Goal: Task Accomplishment & Management: Manage account settings

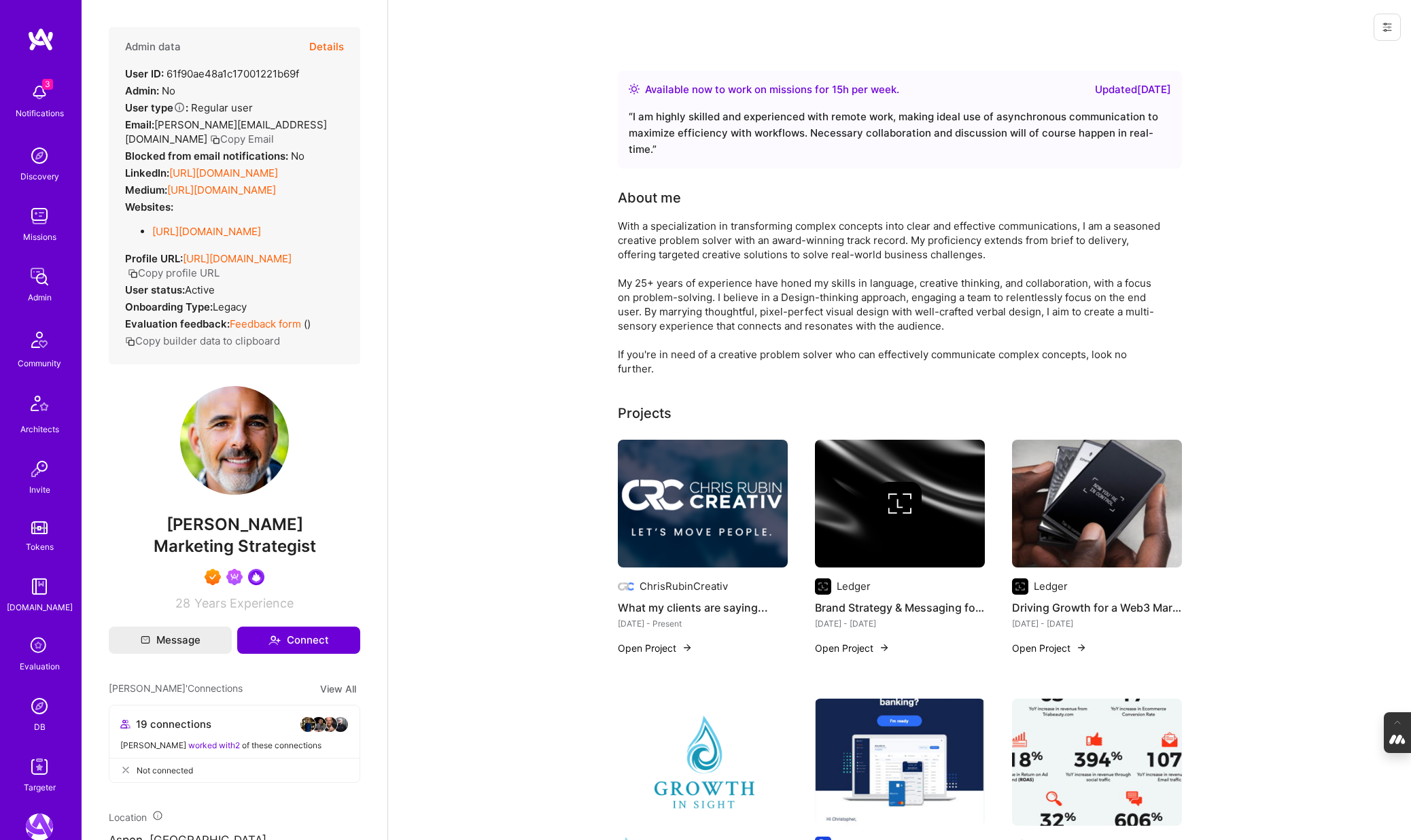
click at [333, 48] on button "Details" at bounding box center [326, 47] width 35 height 40
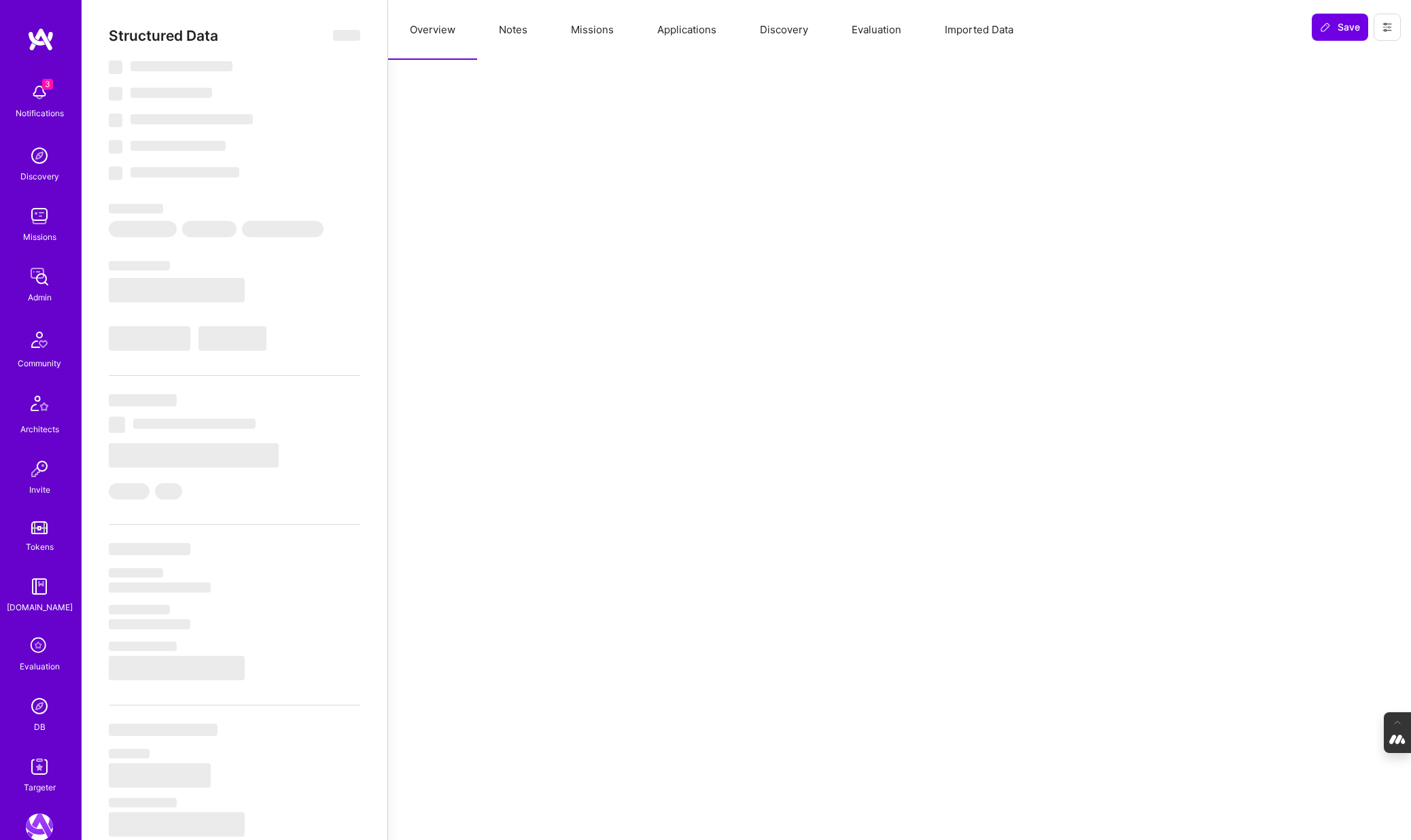
select select "Right Now"
select select "7"
select select "4"
select select "7"
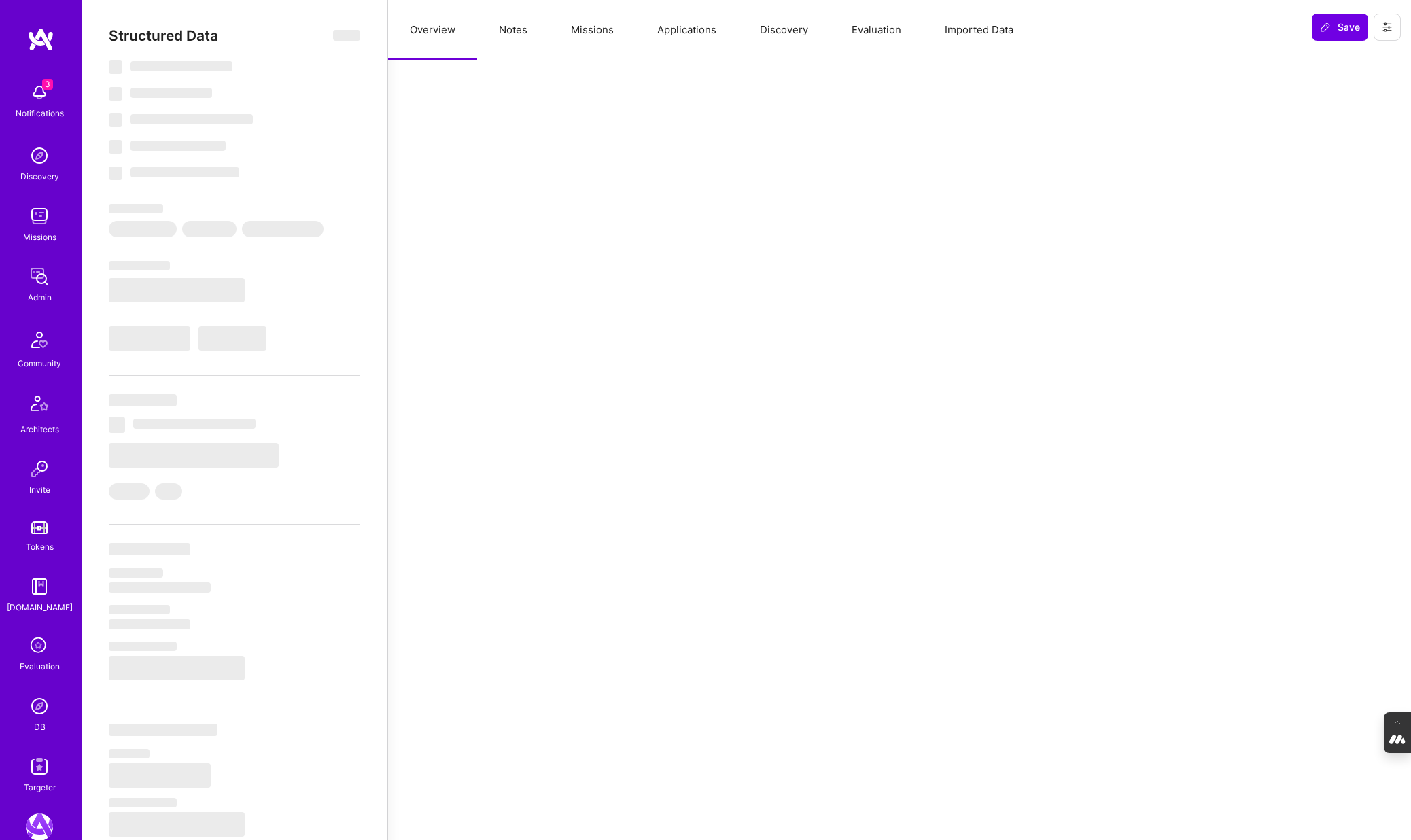
select select "US"
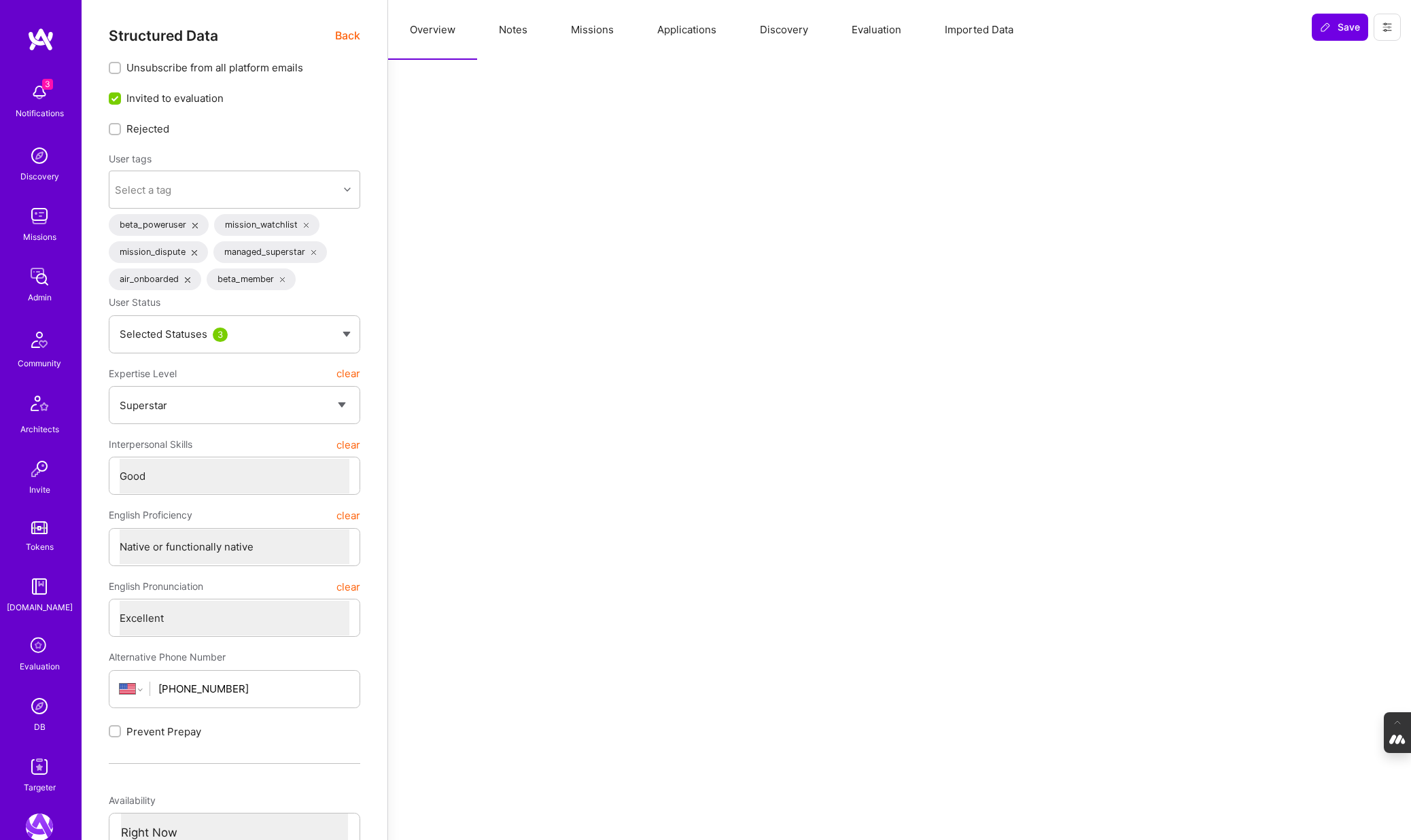
click at [881, 31] on button "Evaluation" at bounding box center [876, 29] width 93 height 60
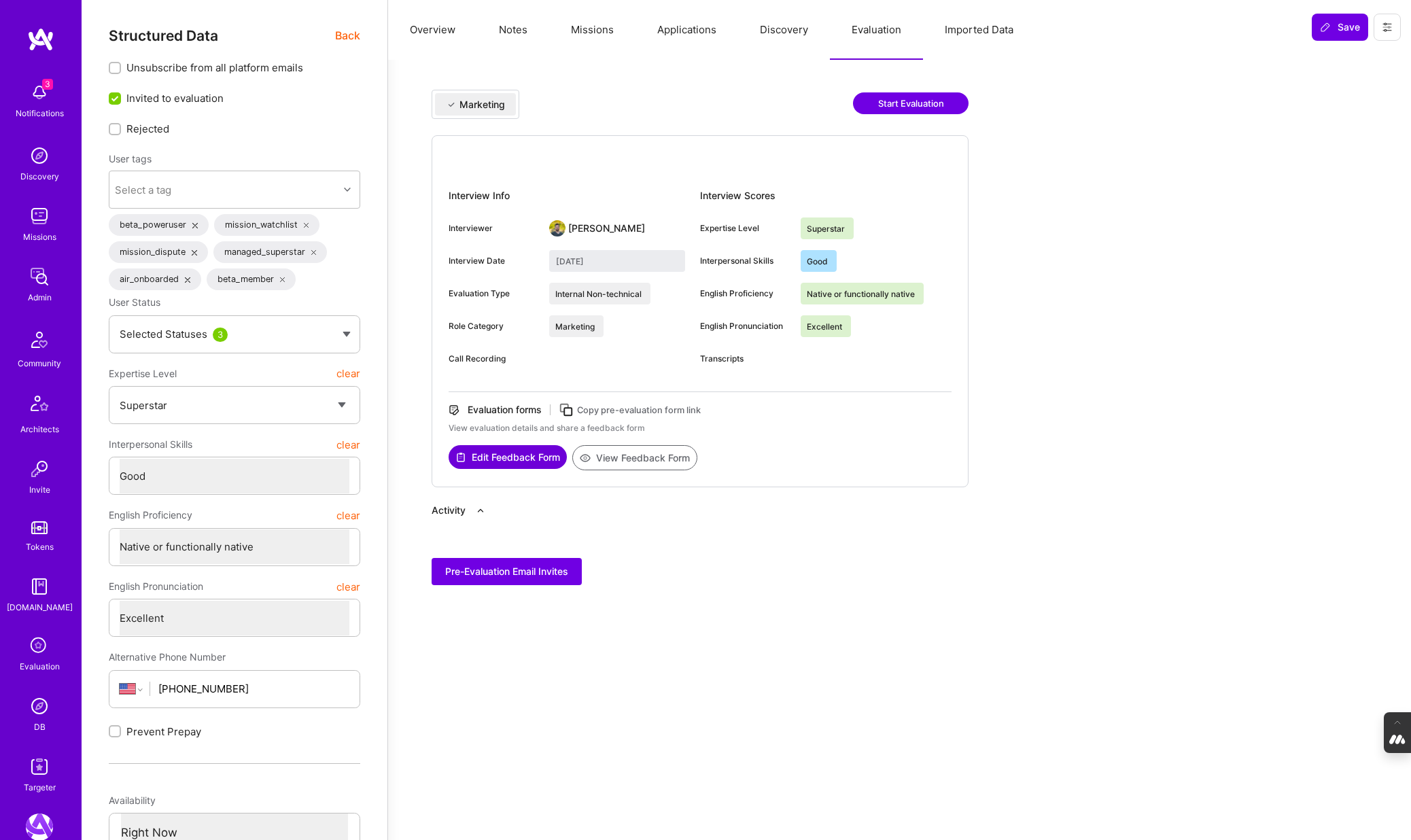
click at [347, 36] on span "Back" at bounding box center [347, 36] width 25 height 17
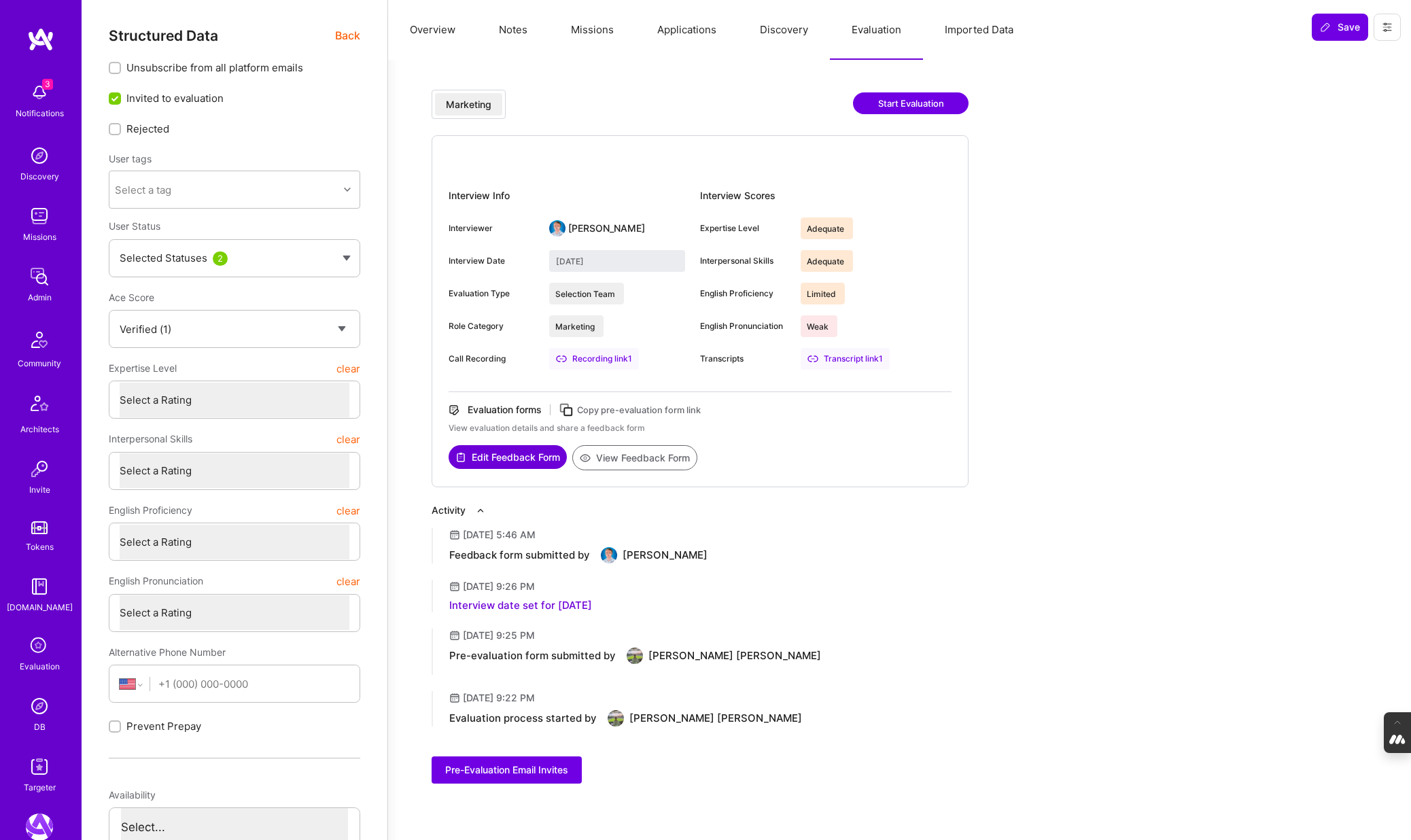
select select "Verified"
select select "US"
click at [39, 650] on icon at bounding box center [40, 646] width 26 height 26
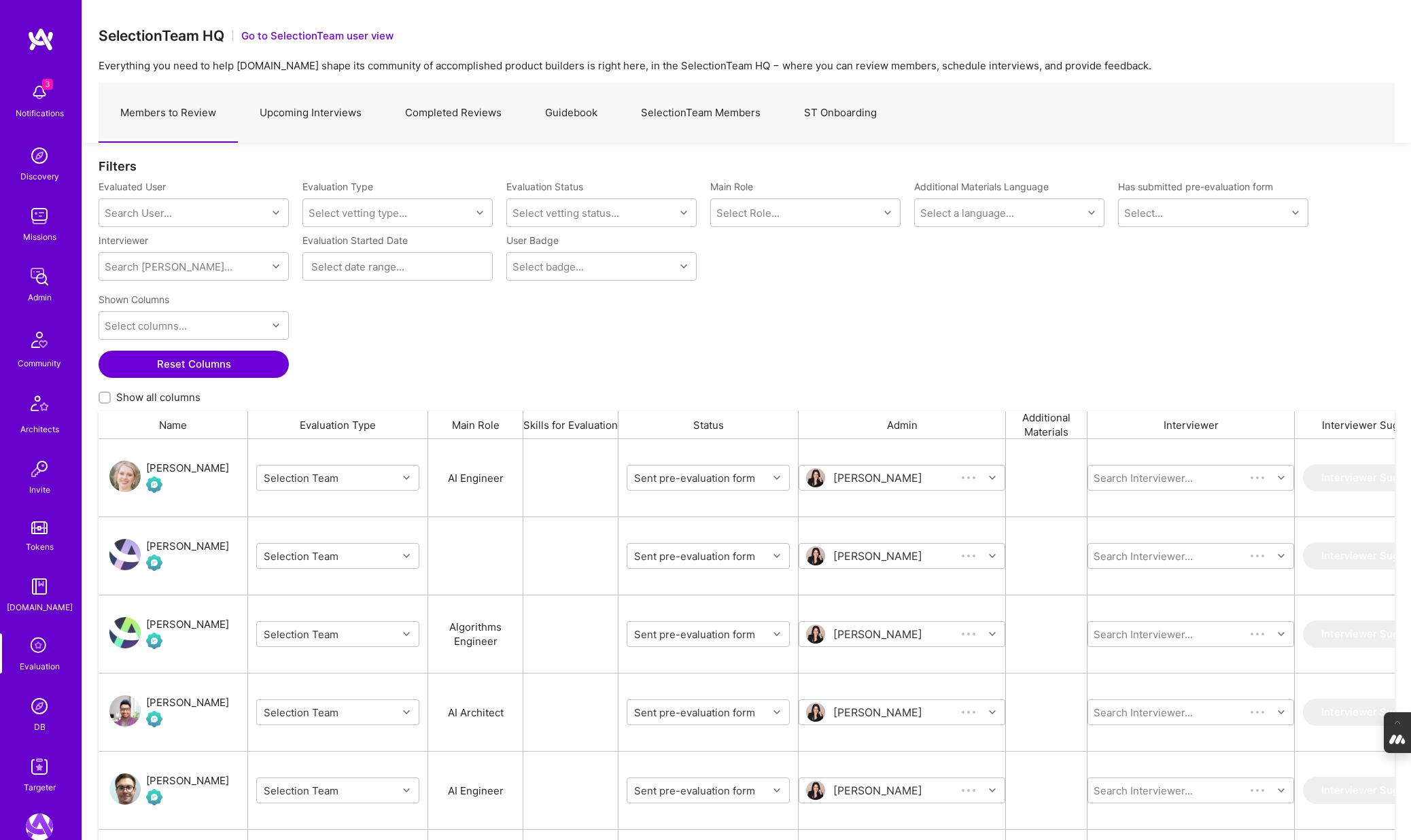
click at [698, 105] on link "SelectionTeam Members" at bounding box center [700, 113] width 163 height 59
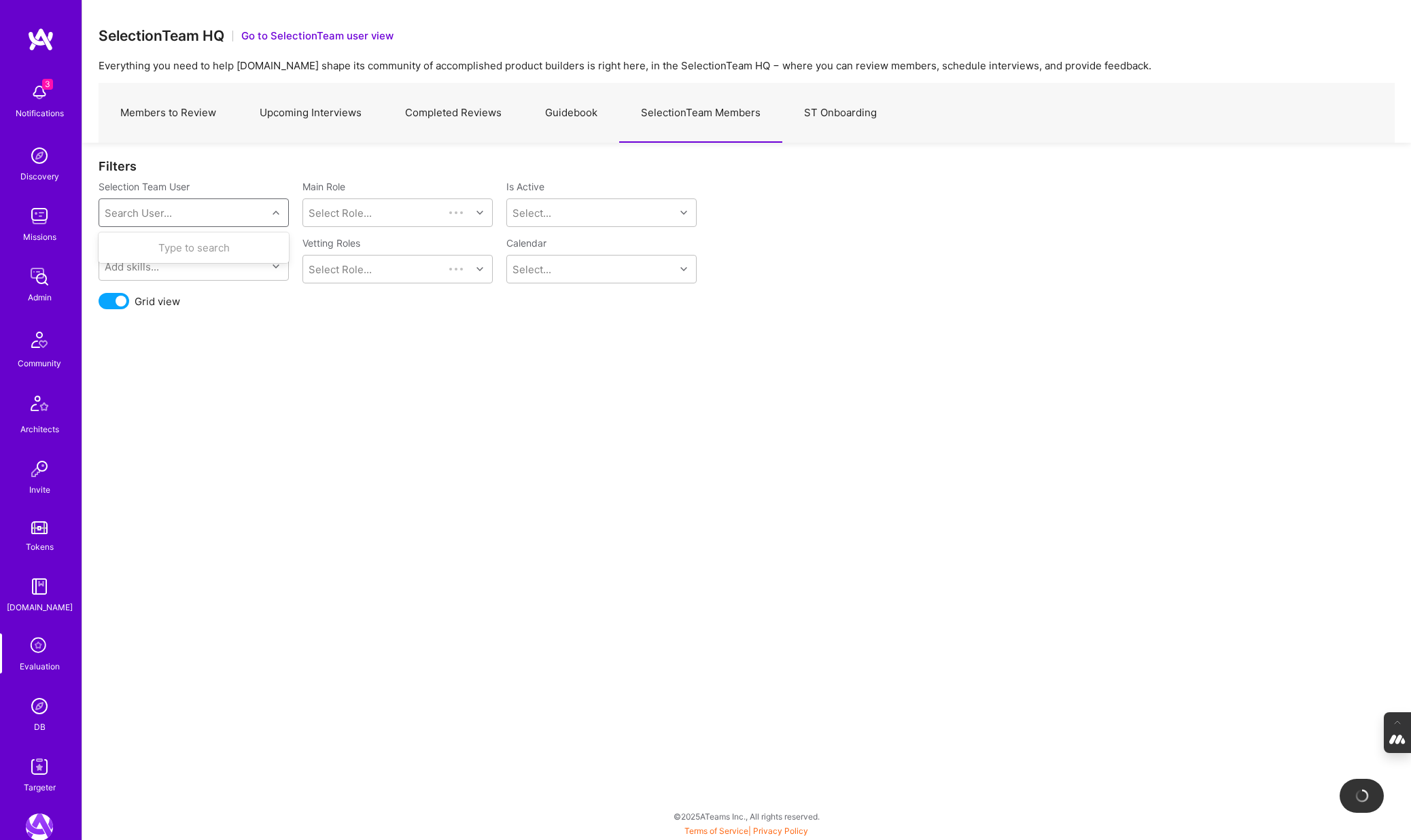
click at [203, 207] on div "Search User..." at bounding box center [183, 213] width 168 height 27
type input "mostafa"
click at [193, 257] on div "mostafa@a.team" at bounding box center [211, 262] width 138 height 14
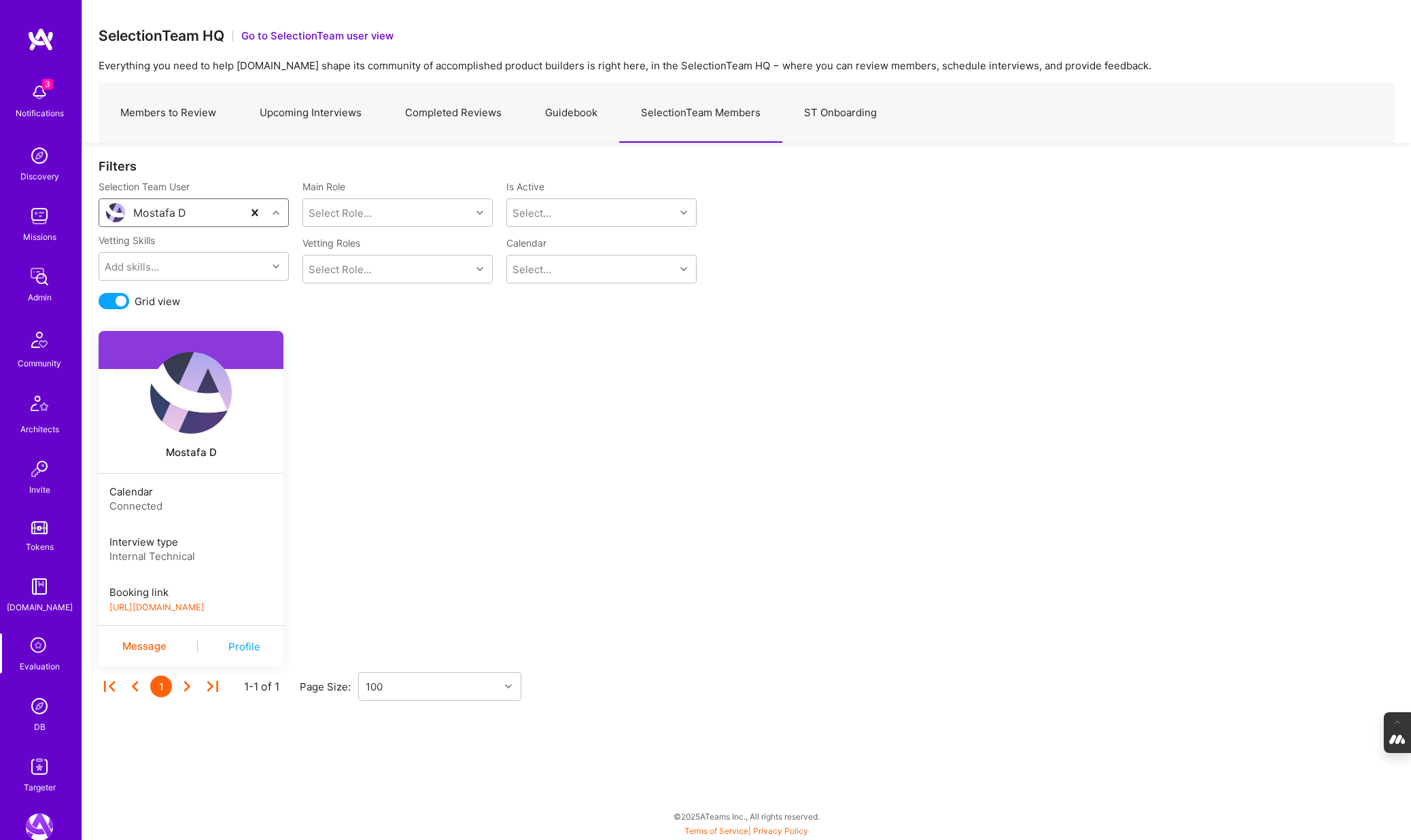
click at [205, 606] on link "https://platform-v2.a.team/interview-scheduling/booking/mostafad/evaluation" at bounding box center [157, 607] width 95 height 10
click at [187, 392] on img at bounding box center [190, 392] width 81 height 81
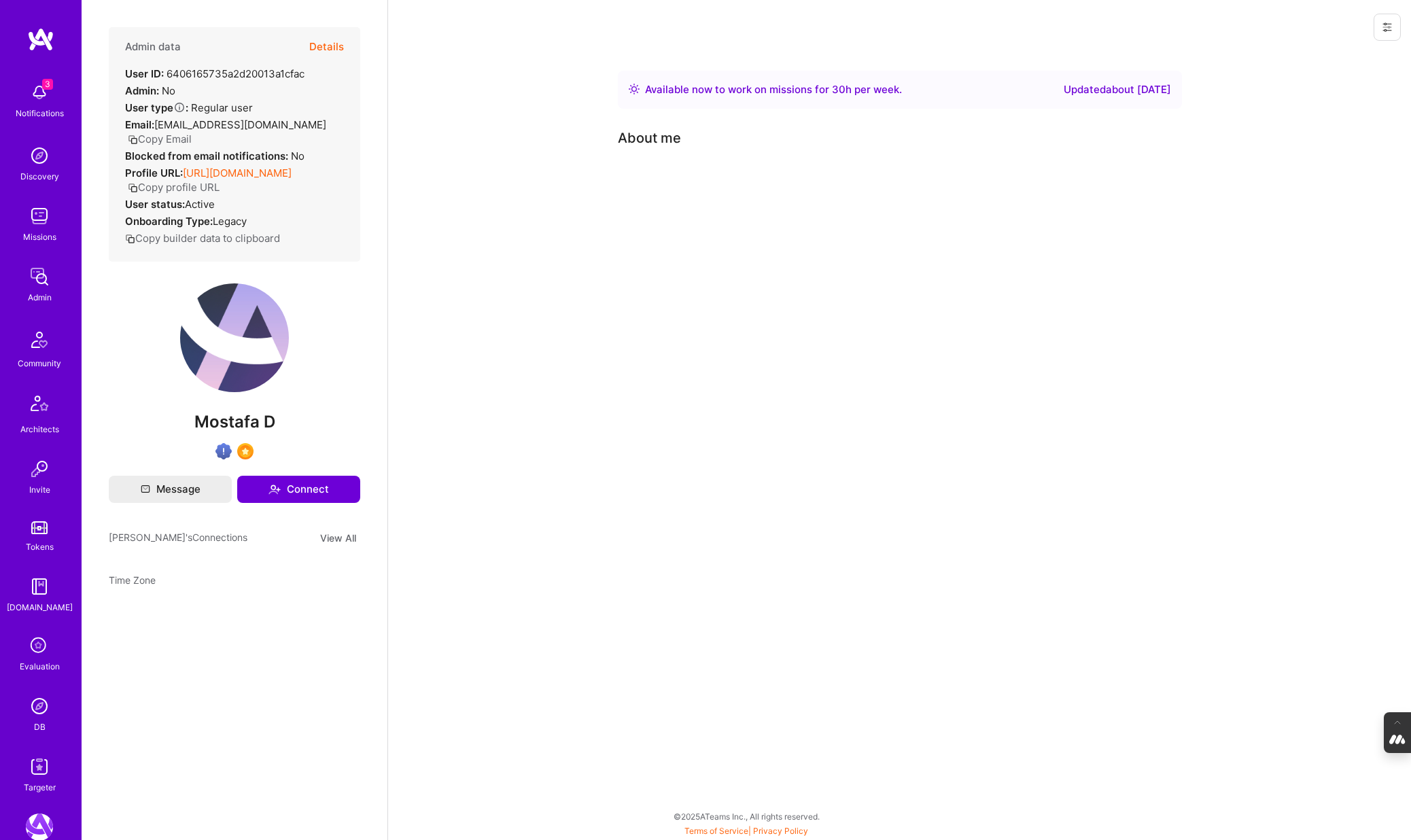
click at [1389, 19] on button at bounding box center [1387, 27] width 27 height 27
click at [1357, 55] on button "Login as Mostafa" at bounding box center [1338, 58] width 126 height 34
